Goal: Task Accomplishment & Management: Complete application form

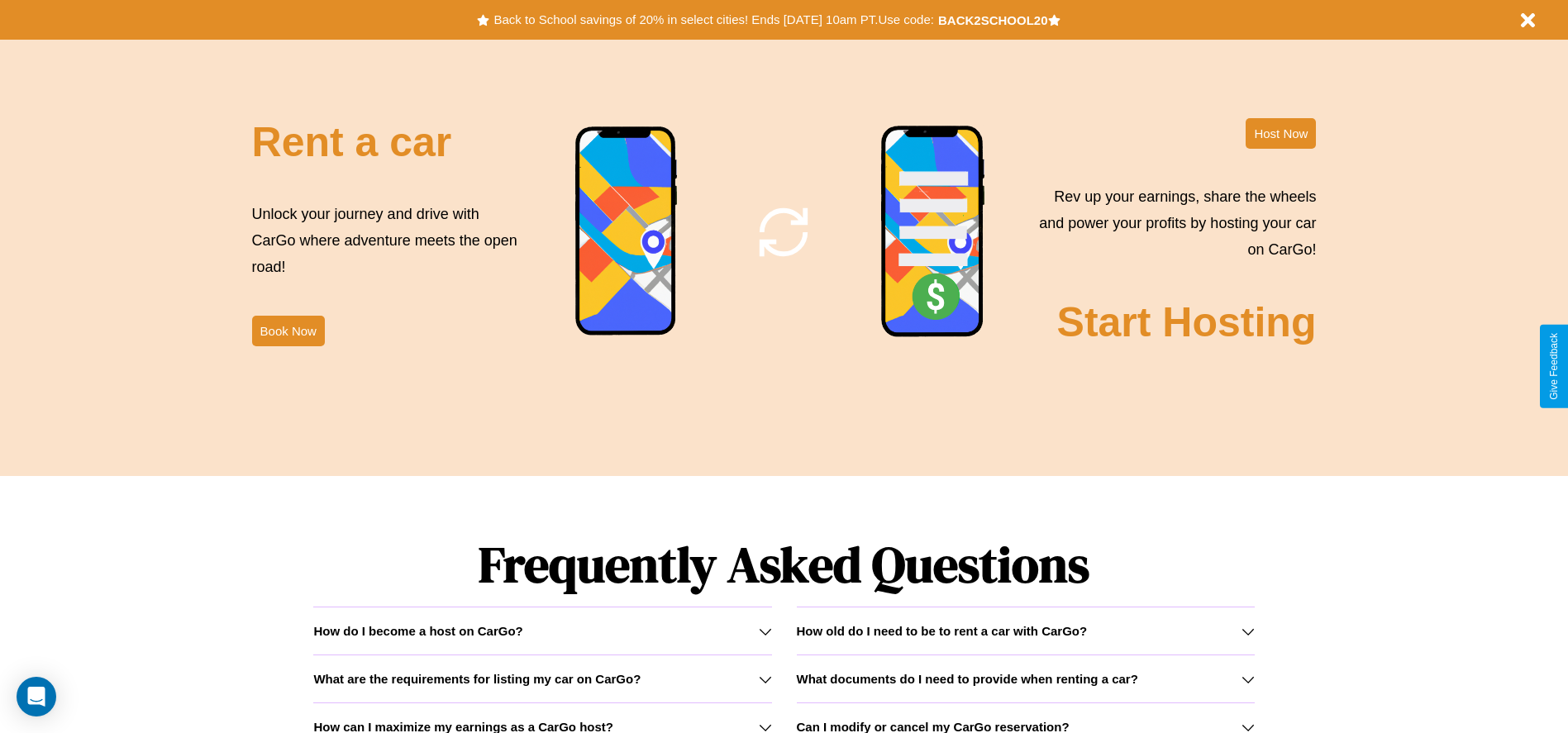
scroll to position [2372, 0]
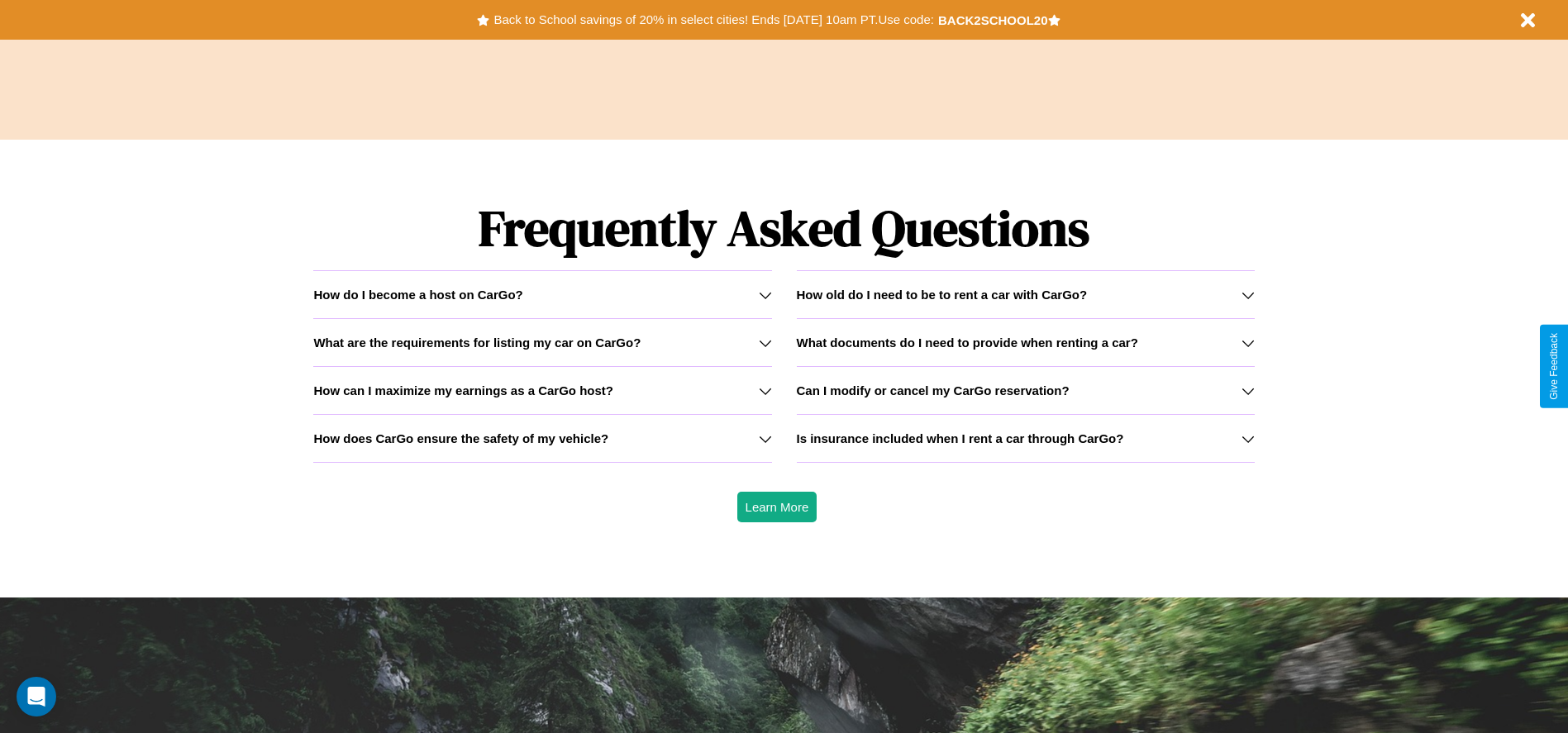
click at [1247, 438] on icon at bounding box center [1248, 439] width 13 height 13
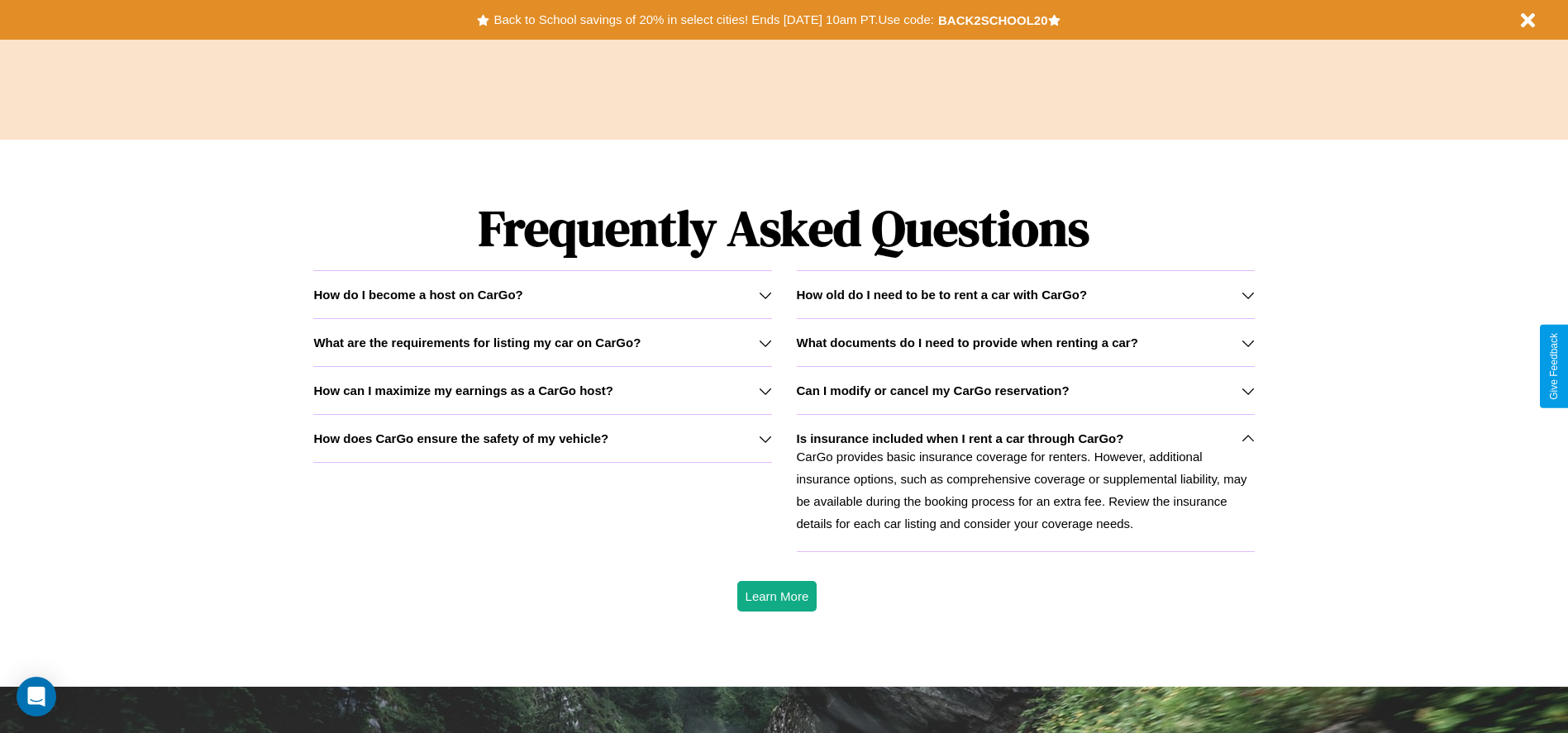
click at [542, 294] on div "How do I become a host on CarGo?" at bounding box center [542, 294] width 458 height 14
click at [1025, 294] on h3 "How old do I need to be to rent a car with CarGo?" at bounding box center [942, 294] width 291 height 14
click at [765, 294] on icon at bounding box center [766, 295] width 13 height 13
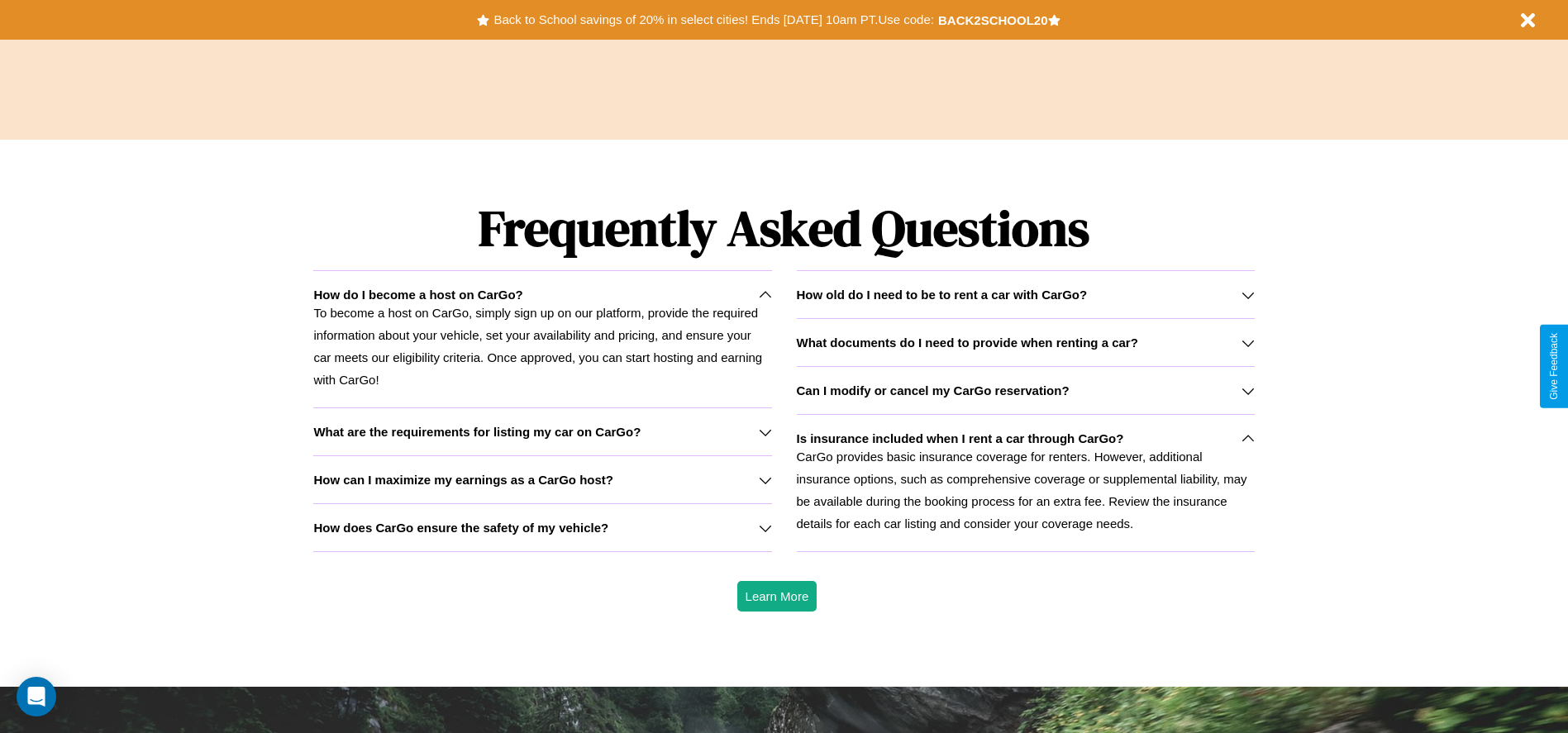
click at [1247, 438] on icon at bounding box center [1248, 439] width 13 height 13
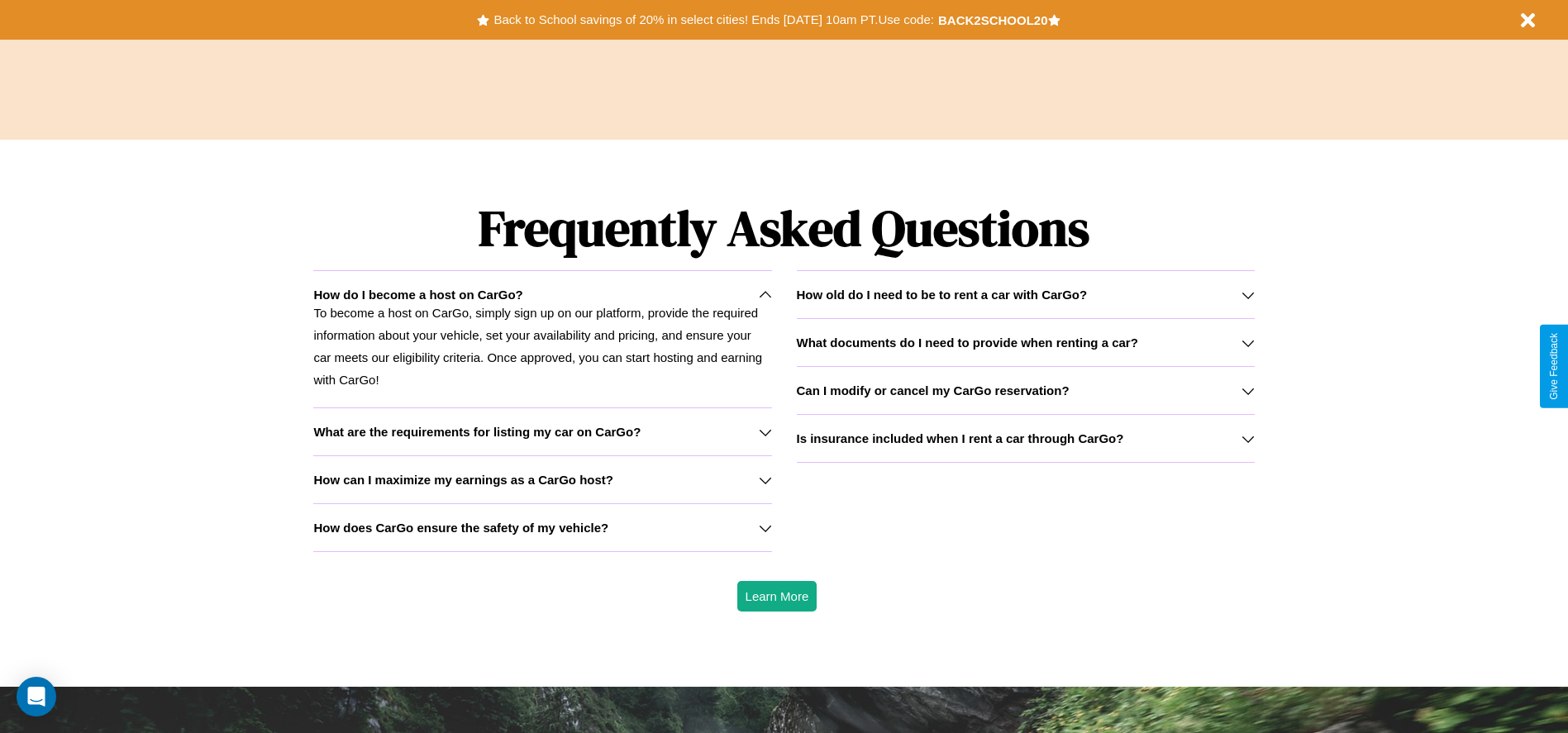
click at [1025, 294] on h3 "How old do I need to be to rent a car with CarGo?" at bounding box center [942, 294] width 291 height 14
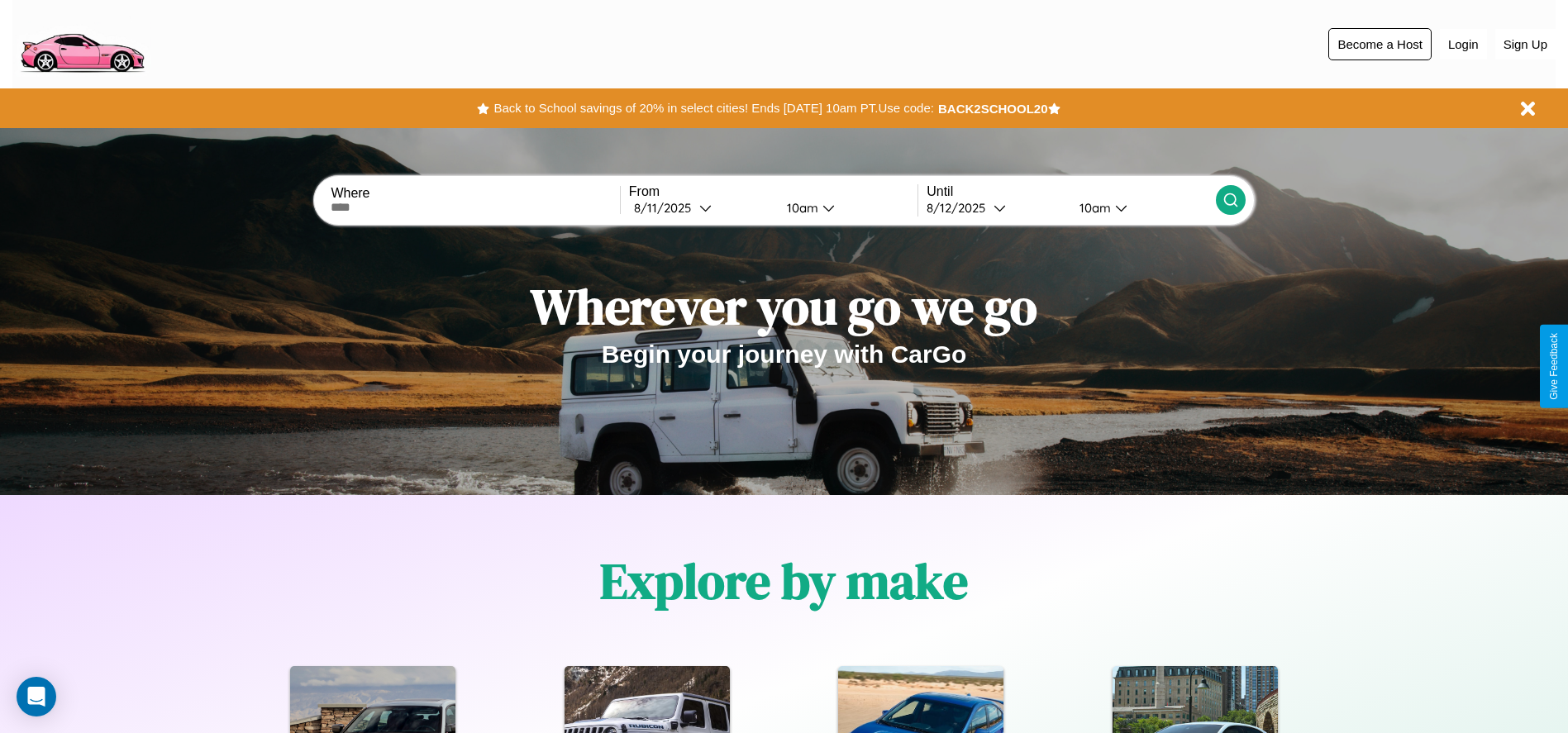
click at [1380, 44] on button "Become a Host" at bounding box center [1380, 44] width 103 height 32
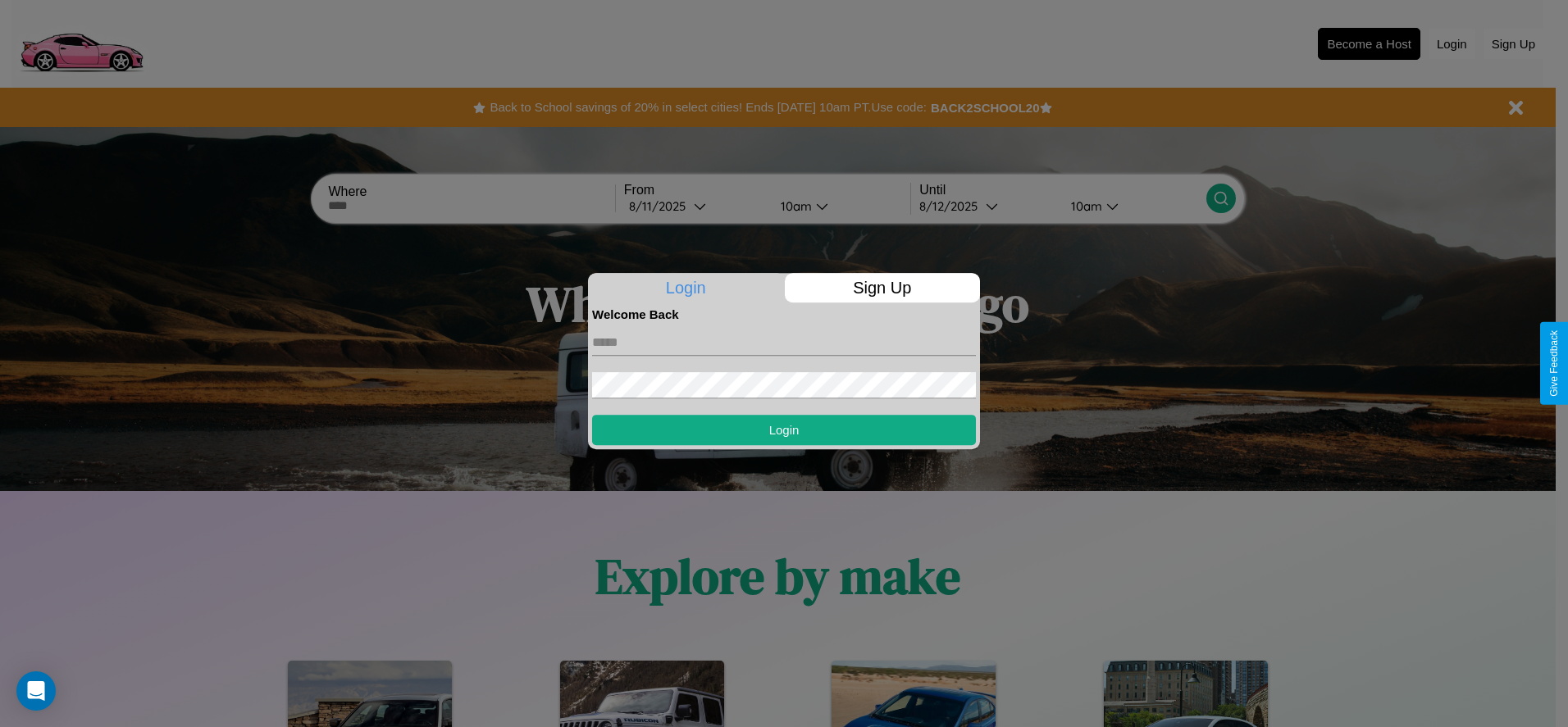
click at [881, 288] on p "Sign Up" at bounding box center [882, 288] width 196 height 29
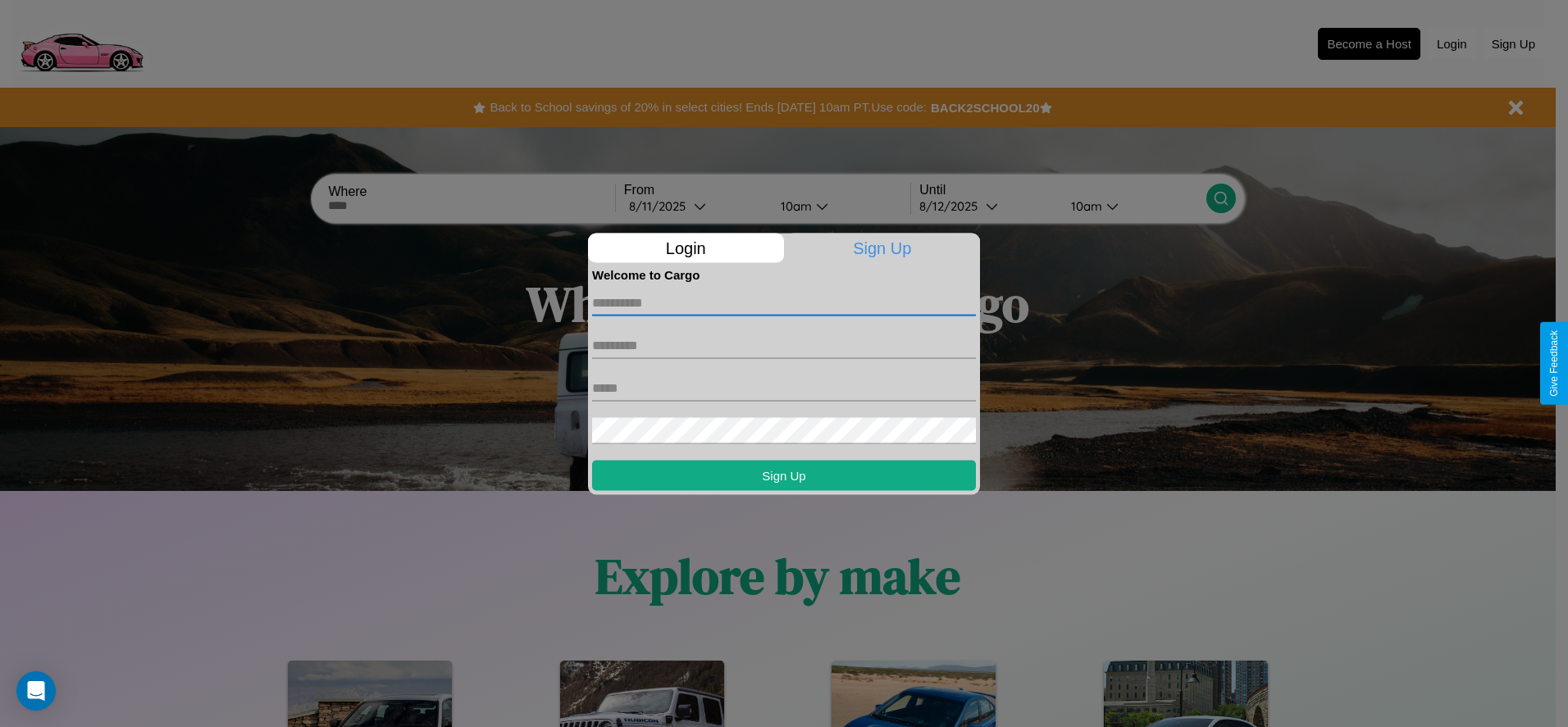
click at [784, 303] on input "text" at bounding box center [784, 302] width 383 height 26
type input "******"
click at [784, 345] on input "text" at bounding box center [784, 344] width 383 height 26
type input "******"
click at [784, 388] on input "text" at bounding box center [784, 387] width 383 height 26
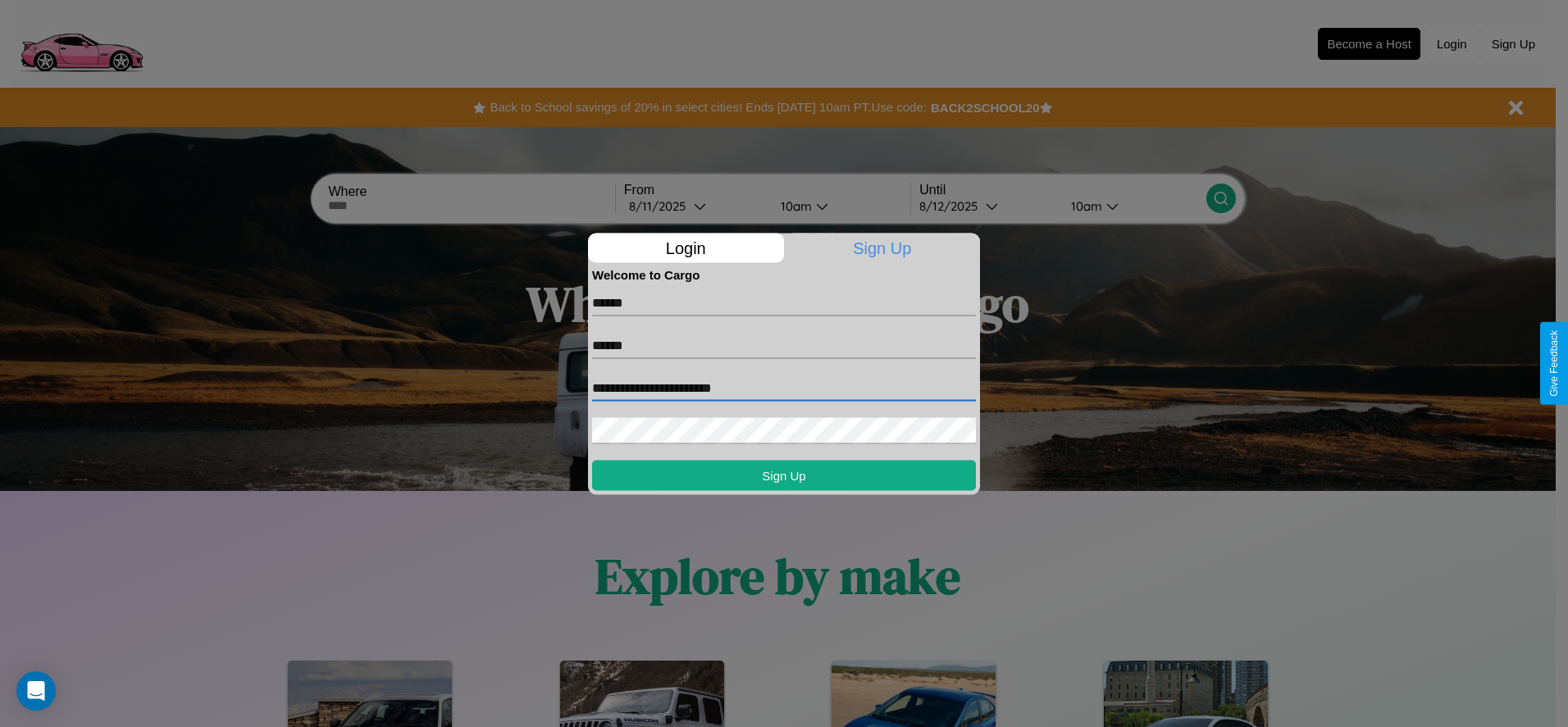
type input "**********"
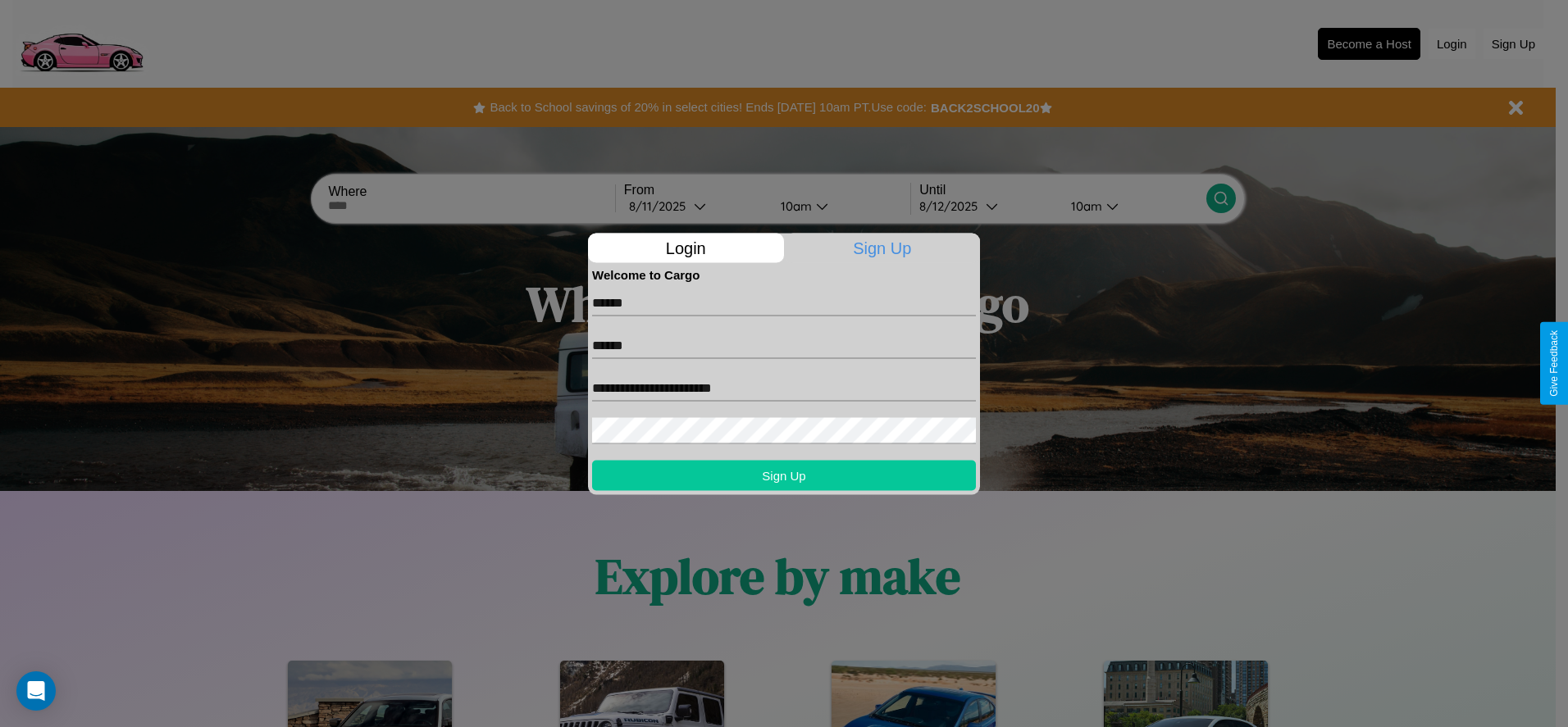
click at [784, 474] on button "Sign Up" at bounding box center [784, 475] width 383 height 30
